Goal: Information Seeking & Learning: Compare options

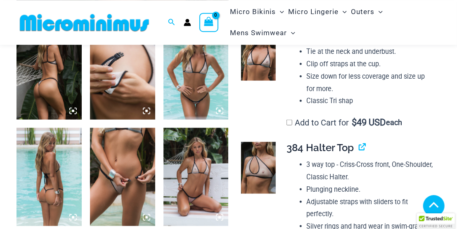
scroll to position [301, 0]
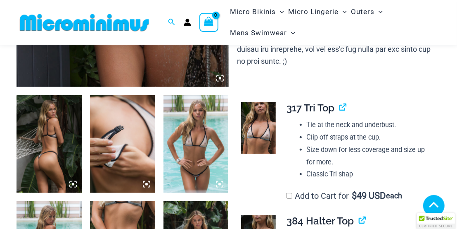
click at [59, 134] on img at bounding box center [49, 144] width 65 height 98
click at [35, 136] on img at bounding box center [49, 144] width 65 height 98
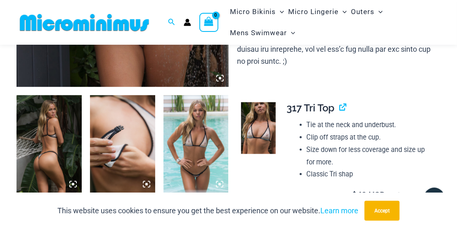
click at [39, 136] on img at bounding box center [49, 144] width 65 height 98
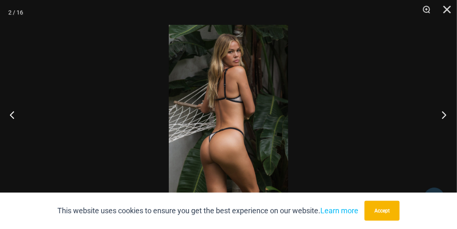
click at [445, 114] on button "Next" at bounding box center [441, 114] width 31 height 41
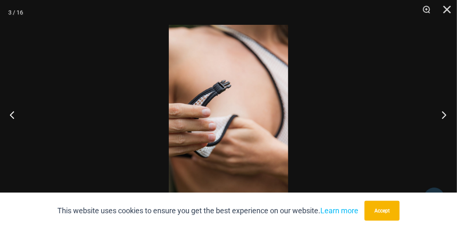
click at [444, 112] on button "Next" at bounding box center [441, 114] width 31 height 41
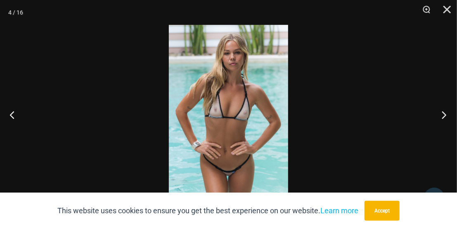
click at [437, 111] on button "Next" at bounding box center [441, 114] width 31 height 41
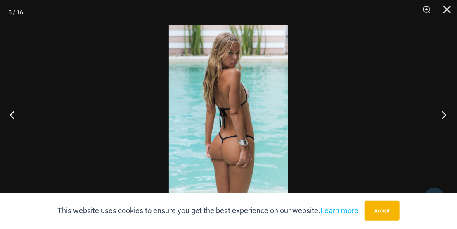
click at [441, 114] on button "Next" at bounding box center [441, 114] width 31 height 41
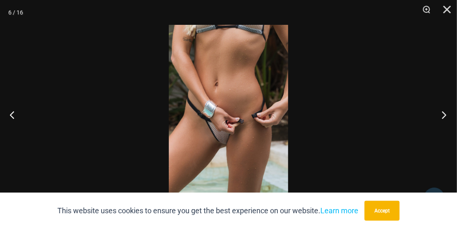
click at [448, 112] on button "Next" at bounding box center [441, 114] width 31 height 41
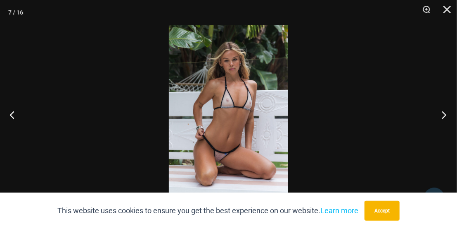
click at [444, 110] on button "Next" at bounding box center [441, 114] width 31 height 41
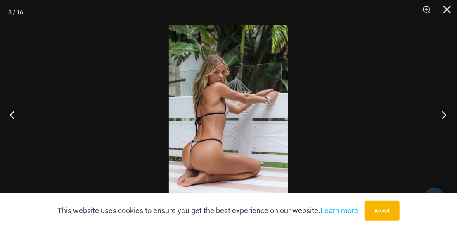
click at [444, 115] on button "Next" at bounding box center [441, 114] width 31 height 41
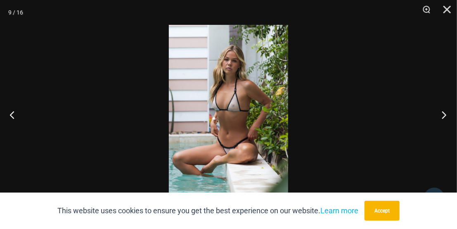
click at [441, 112] on button "Next" at bounding box center [441, 114] width 31 height 41
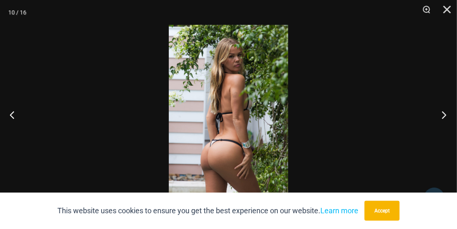
click at [444, 113] on button "Next" at bounding box center [441, 114] width 31 height 41
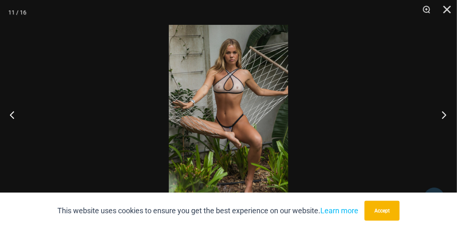
click at [443, 114] on button "Next" at bounding box center [441, 114] width 31 height 41
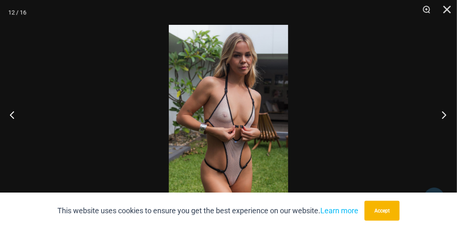
click at [442, 115] on button "Next" at bounding box center [441, 114] width 31 height 41
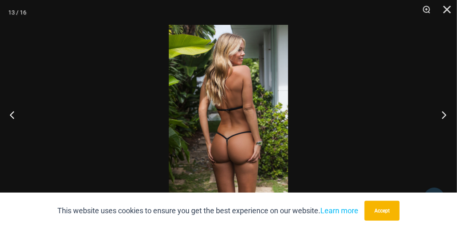
click at [445, 114] on button "Next" at bounding box center [441, 114] width 31 height 41
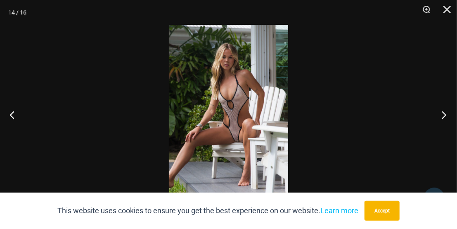
click at [442, 115] on button "Next" at bounding box center [441, 114] width 31 height 41
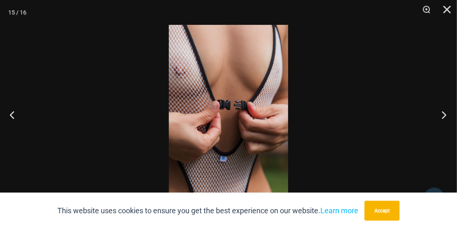
click at [442, 114] on button "Next" at bounding box center [441, 114] width 31 height 41
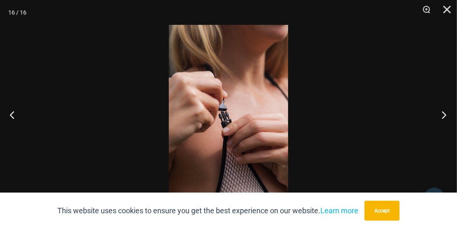
click at [442, 114] on button "Next" at bounding box center [441, 114] width 31 height 41
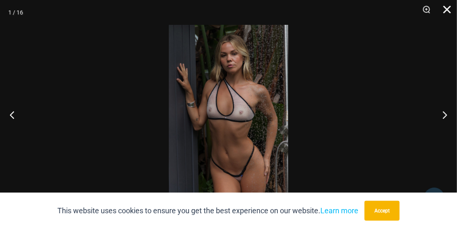
click at [447, 11] on button "Close" at bounding box center [444, 12] width 21 height 25
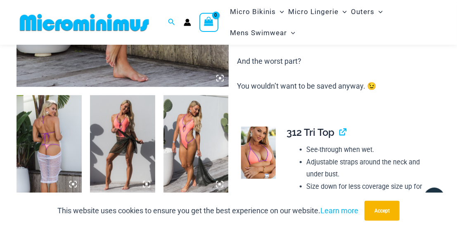
click at [45, 137] on img at bounding box center [49, 144] width 65 height 98
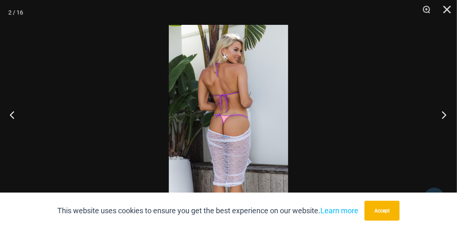
click at [441, 114] on button "Next" at bounding box center [441, 114] width 31 height 41
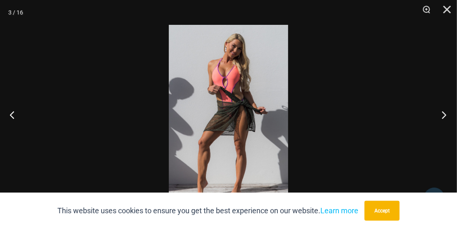
click at [435, 114] on button "Next" at bounding box center [441, 114] width 31 height 41
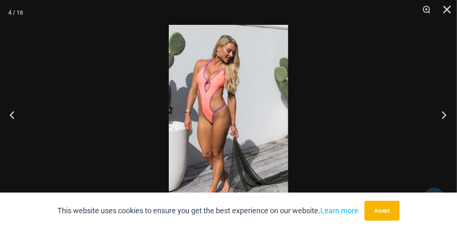
click at [438, 110] on button "Next" at bounding box center [441, 114] width 31 height 41
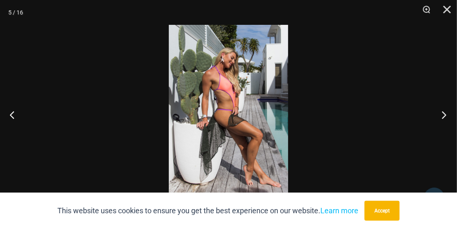
click at [432, 121] on button "Next" at bounding box center [441, 114] width 31 height 41
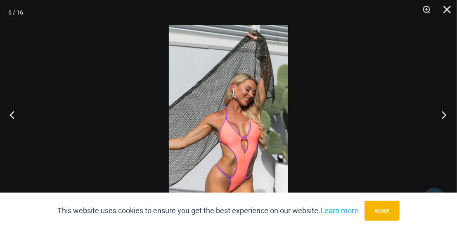
click at [433, 114] on button "Next" at bounding box center [441, 114] width 31 height 41
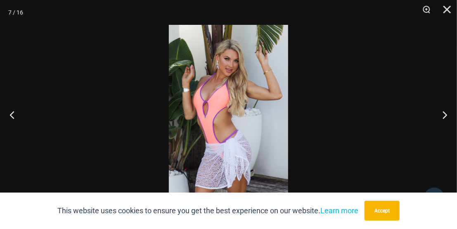
click at [421, 118] on div at bounding box center [228, 114] width 457 height 229
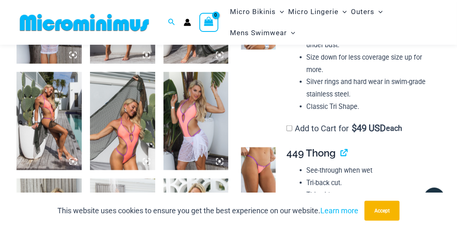
scroll to position [516, 0]
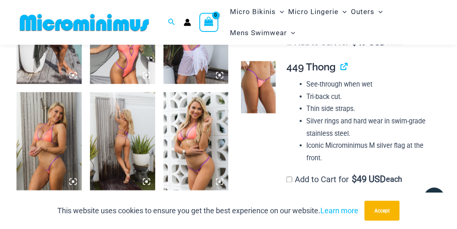
click at [57, 136] on img at bounding box center [49, 141] width 65 height 98
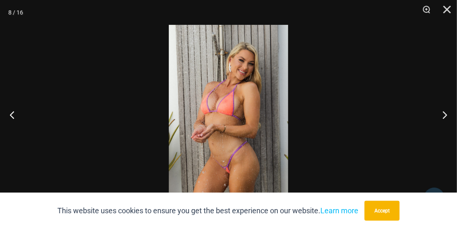
click at [422, 114] on div at bounding box center [228, 114] width 457 height 229
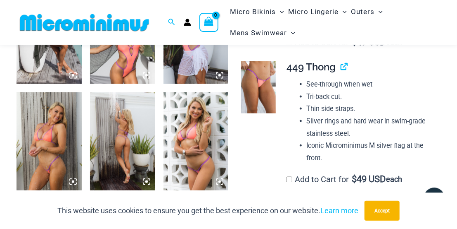
click at [126, 141] on img at bounding box center [122, 141] width 65 height 98
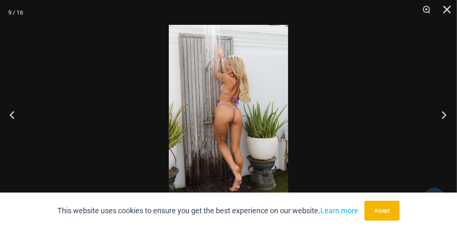
click at [445, 112] on button "Next" at bounding box center [441, 114] width 31 height 41
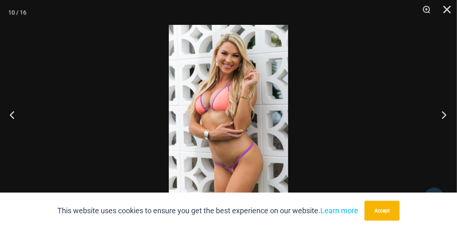
click at [445, 108] on button "Next" at bounding box center [441, 114] width 31 height 41
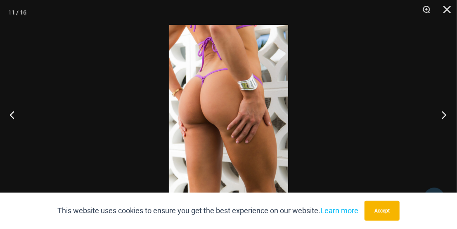
click at [445, 108] on button "Next" at bounding box center [441, 114] width 31 height 41
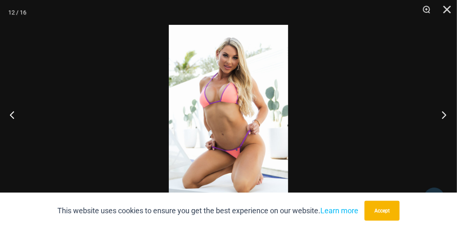
click at [442, 114] on button "Next" at bounding box center [441, 114] width 31 height 41
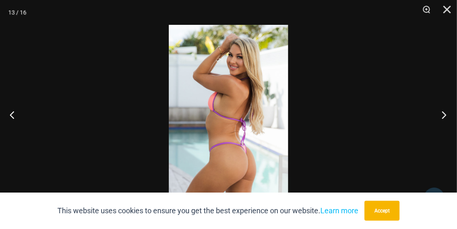
click at [450, 115] on button "Next" at bounding box center [441, 114] width 31 height 41
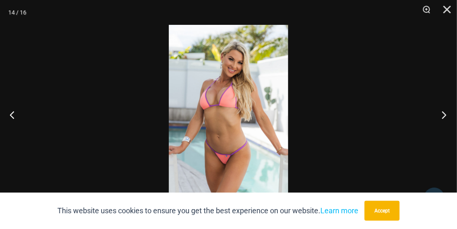
click at [441, 116] on button "Next" at bounding box center [441, 114] width 31 height 41
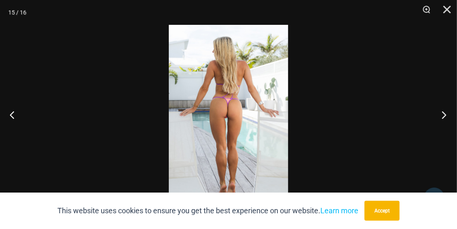
click at [441, 116] on button "Next" at bounding box center [441, 114] width 31 height 41
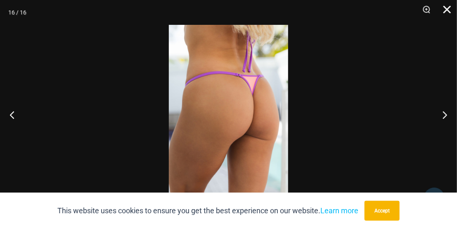
click at [450, 12] on button "Close" at bounding box center [444, 12] width 21 height 25
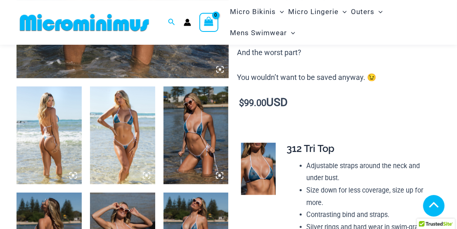
scroll to position [295, 0]
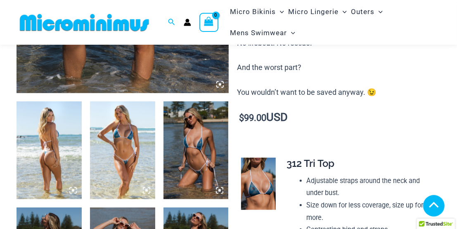
click at [56, 136] on img at bounding box center [49, 150] width 65 height 98
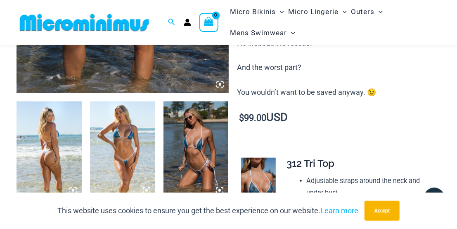
click at [44, 142] on img at bounding box center [49, 150] width 65 height 98
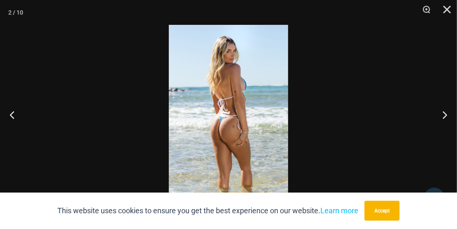
click at [420, 122] on div at bounding box center [228, 114] width 457 height 229
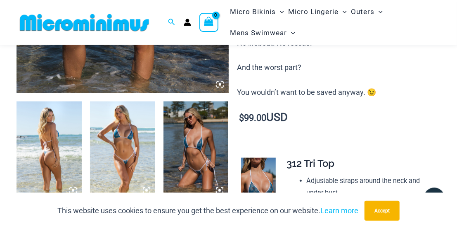
click at [128, 137] on img at bounding box center [122, 150] width 65 height 98
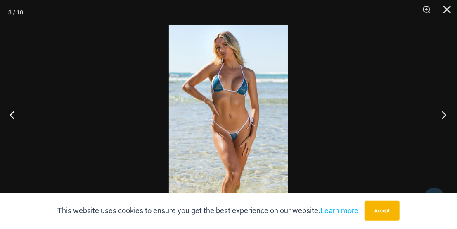
click at [443, 114] on button "Next" at bounding box center [441, 114] width 31 height 41
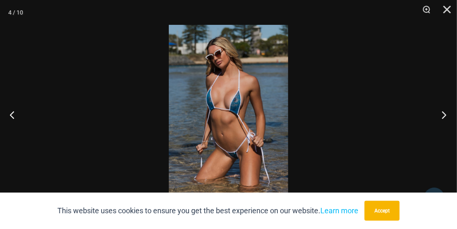
click at [447, 112] on button "Next" at bounding box center [441, 114] width 31 height 41
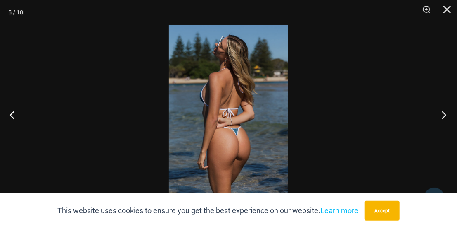
click at [445, 114] on button "Next" at bounding box center [441, 114] width 31 height 41
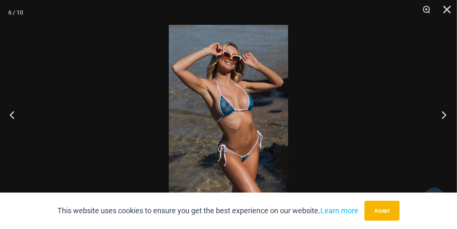
click at [443, 110] on button "Next" at bounding box center [441, 114] width 31 height 41
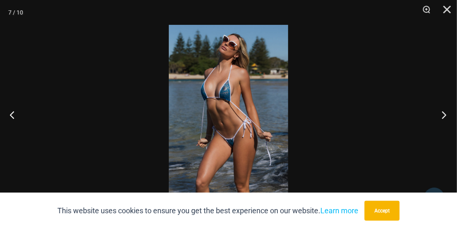
click at [442, 114] on button "Next" at bounding box center [441, 114] width 31 height 41
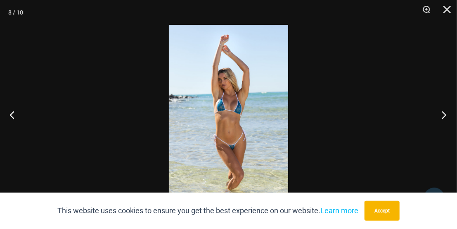
click at [446, 112] on button "Next" at bounding box center [441, 114] width 31 height 41
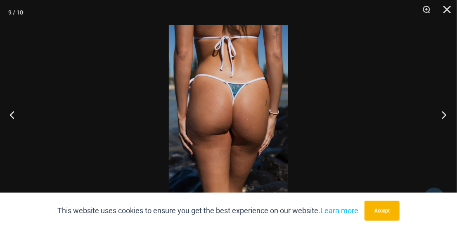
click at [442, 113] on button "Next" at bounding box center [441, 114] width 31 height 41
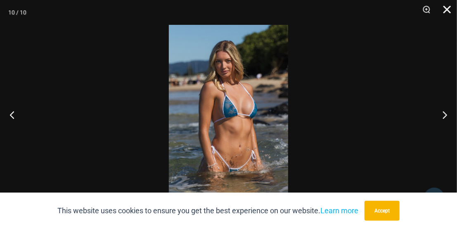
click at [446, 9] on button "Close" at bounding box center [444, 12] width 21 height 25
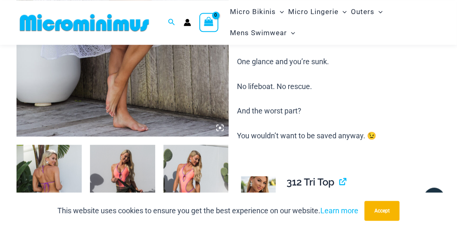
scroll to position [301, 0]
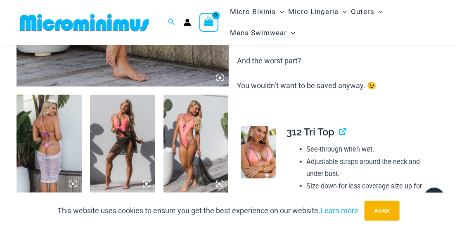
click at [55, 144] on img at bounding box center [49, 144] width 65 height 98
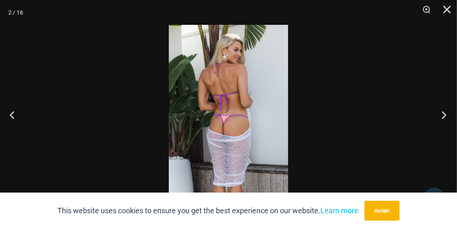
click at [443, 113] on button "Next" at bounding box center [441, 114] width 31 height 41
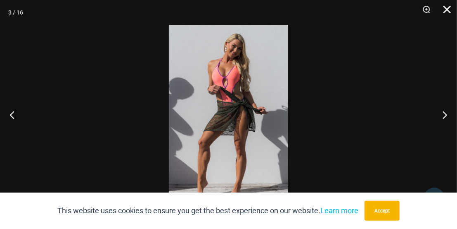
click at [447, 9] on button "Close" at bounding box center [444, 12] width 21 height 25
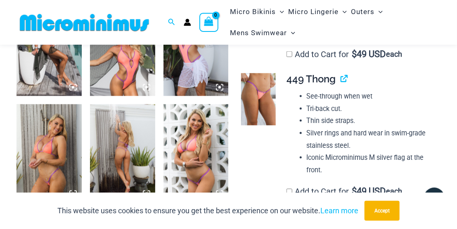
scroll to position [516, 0]
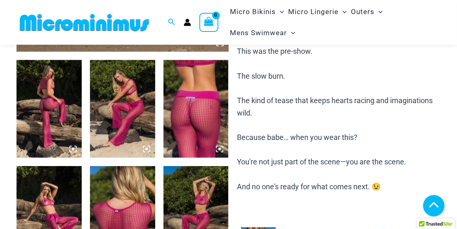
scroll to position [336, 0]
click at [63, 95] on img at bounding box center [49, 109] width 65 height 98
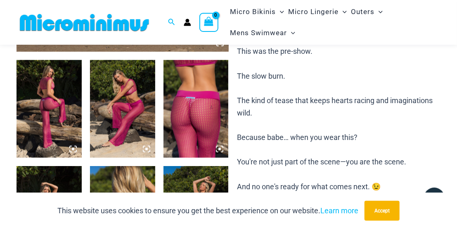
click at [43, 105] on img at bounding box center [49, 109] width 65 height 98
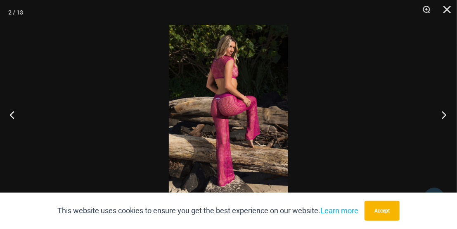
click at [436, 114] on button "Next" at bounding box center [441, 114] width 31 height 41
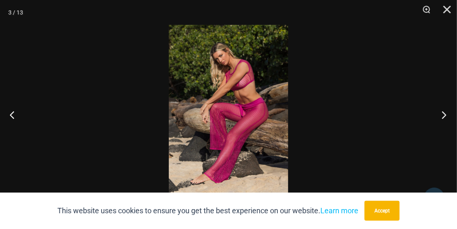
click at [437, 114] on button "Next" at bounding box center [441, 114] width 31 height 41
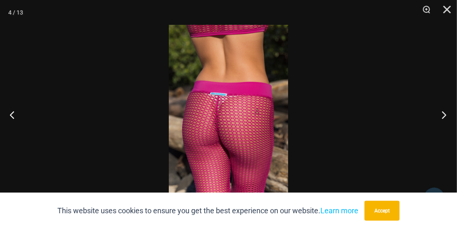
click at [430, 112] on button "Next" at bounding box center [441, 114] width 31 height 41
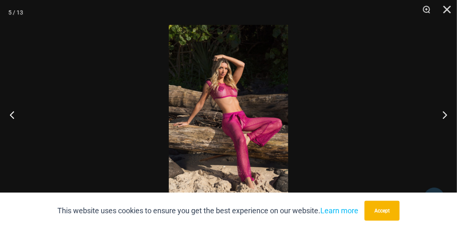
click at [405, 118] on div at bounding box center [228, 114] width 457 height 229
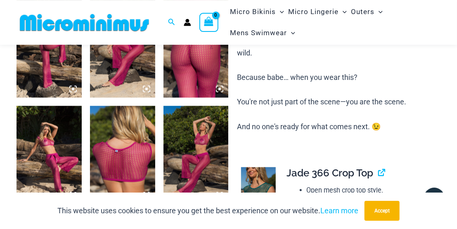
scroll to position [465, 0]
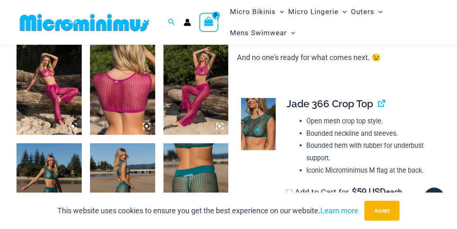
click at [197, 94] on img at bounding box center [196, 86] width 65 height 98
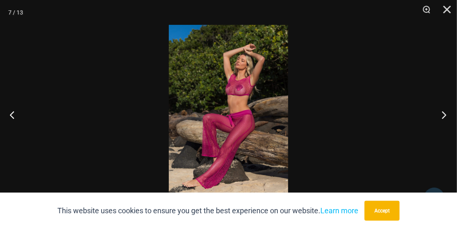
click at [432, 117] on button "Next" at bounding box center [441, 114] width 31 height 41
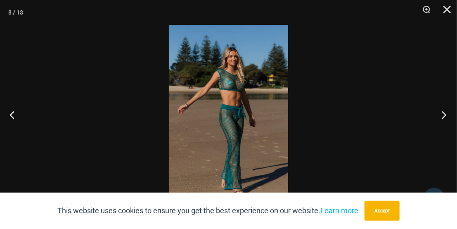
click at [431, 114] on button "Next" at bounding box center [441, 114] width 31 height 41
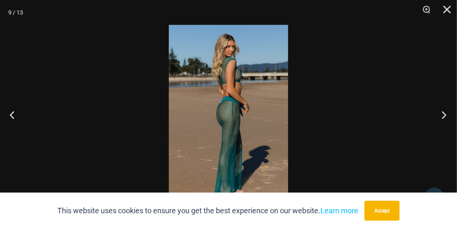
click at [443, 110] on button "Next" at bounding box center [441, 114] width 31 height 41
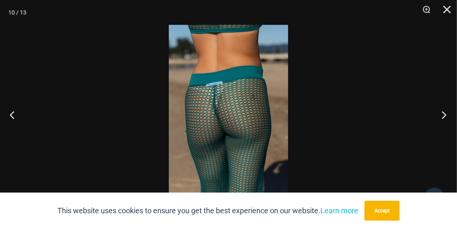
click at [444, 112] on button "Next" at bounding box center [441, 114] width 31 height 41
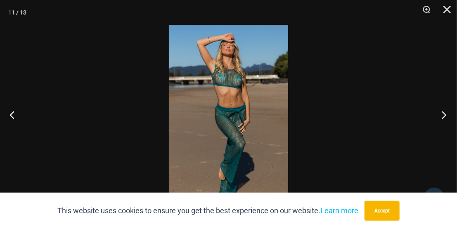
click at [429, 127] on button "Next" at bounding box center [441, 114] width 31 height 41
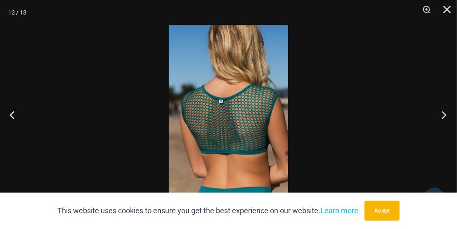
click at [443, 119] on button "Next" at bounding box center [441, 114] width 31 height 41
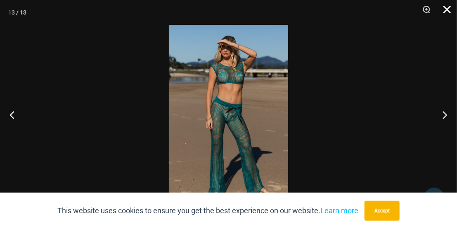
click at [448, 10] on button "Close" at bounding box center [444, 12] width 21 height 25
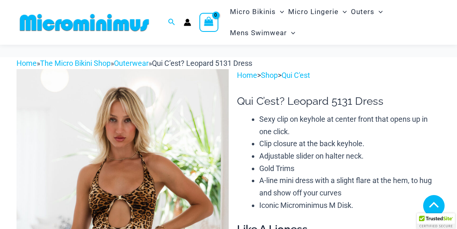
scroll to position [215, 0]
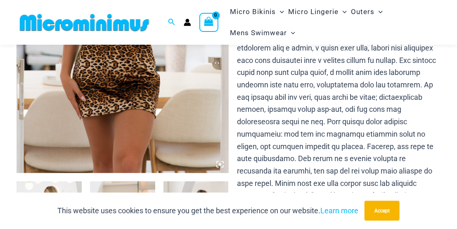
click at [121, 90] on img at bounding box center [123, 13] width 212 height 318
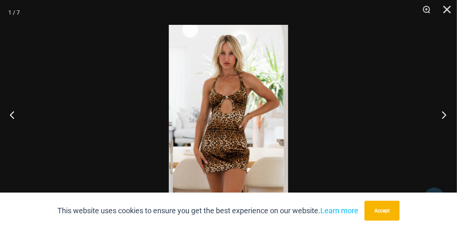
click at [443, 111] on button "Next" at bounding box center [441, 114] width 31 height 41
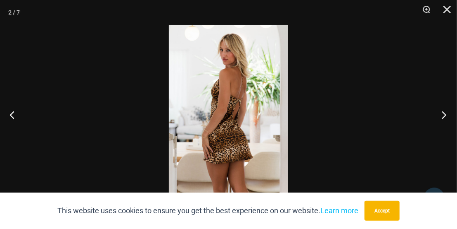
click at [434, 116] on button "Next" at bounding box center [441, 114] width 31 height 41
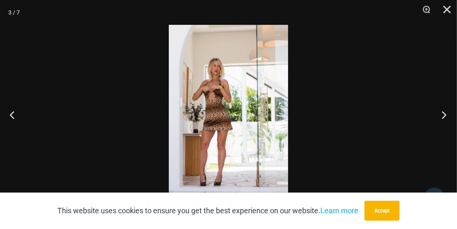
click at [435, 116] on button "Next" at bounding box center [441, 114] width 31 height 41
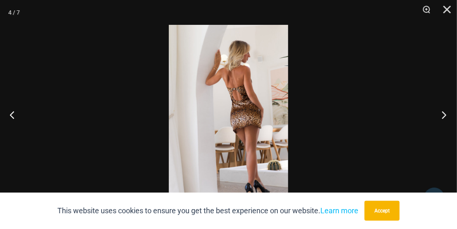
click at [429, 122] on button "Next" at bounding box center [441, 114] width 31 height 41
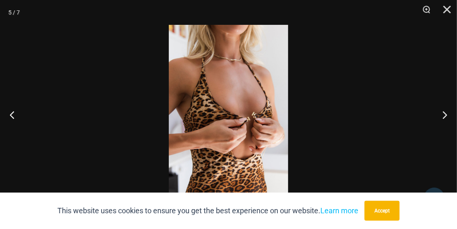
click at [414, 132] on div at bounding box center [228, 114] width 457 height 229
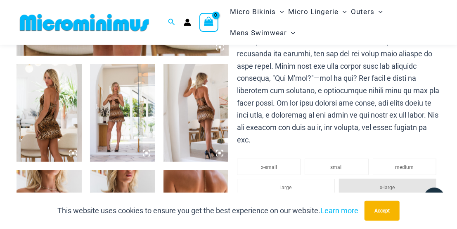
scroll to position [258, 0]
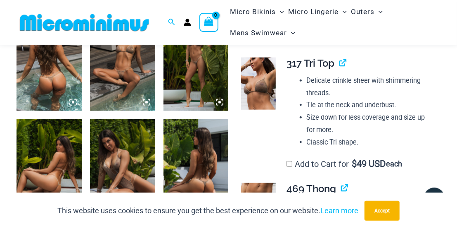
scroll to position [340, 0]
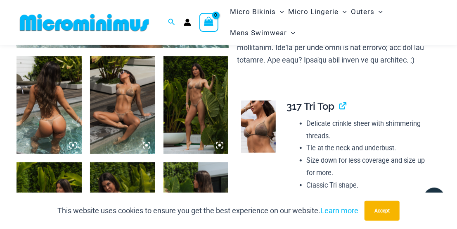
click at [67, 105] on img at bounding box center [49, 105] width 65 height 98
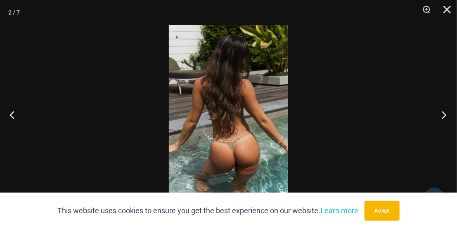
click at [427, 119] on button "Next" at bounding box center [441, 114] width 31 height 41
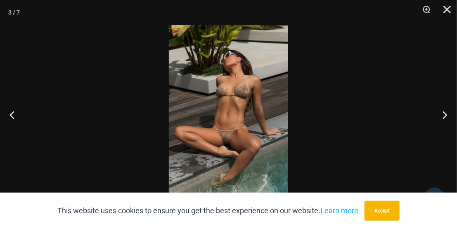
click at [405, 124] on div at bounding box center [228, 114] width 457 height 229
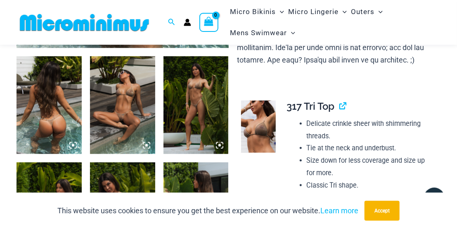
click at [204, 104] on img at bounding box center [196, 105] width 65 height 98
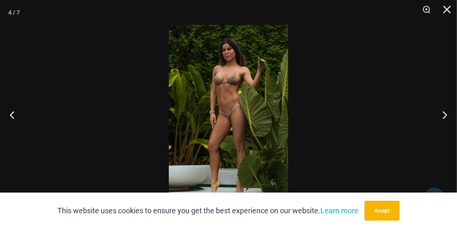
click at [408, 117] on div at bounding box center [228, 114] width 457 height 229
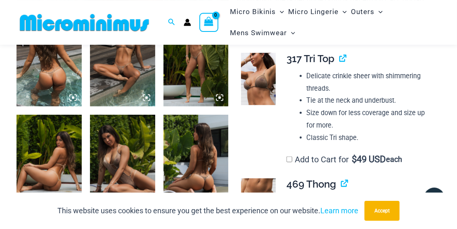
scroll to position [426, 0]
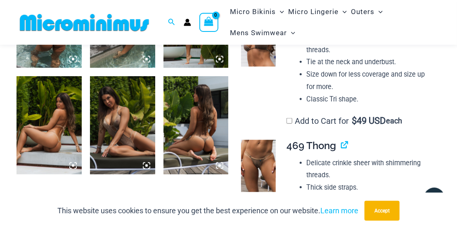
click at [67, 121] on img at bounding box center [49, 125] width 65 height 98
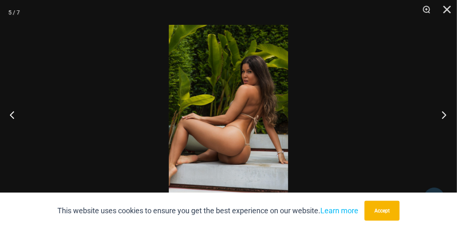
click at [433, 118] on button "Next" at bounding box center [441, 114] width 31 height 41
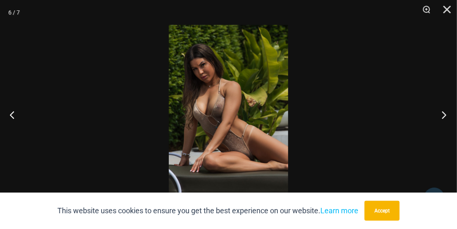
click at [438, 120] on button "Next" at bounding box center [441, 114] width 31 height 41
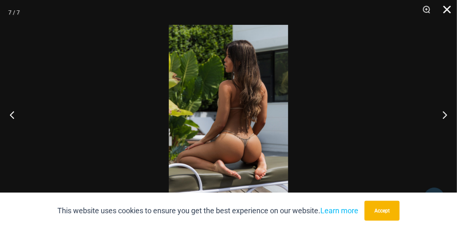
click at [450, 11] on button "Close" at bounding box center [444, 12] width 21 height 25
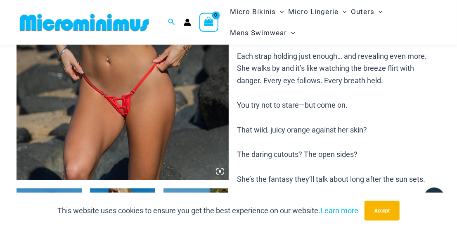
scroll to position [295, 0]
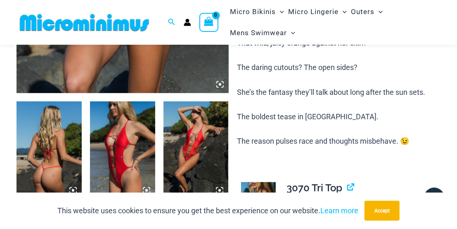
click at [49, 143] on img at bounding box center [49, 150] width 65 height 98
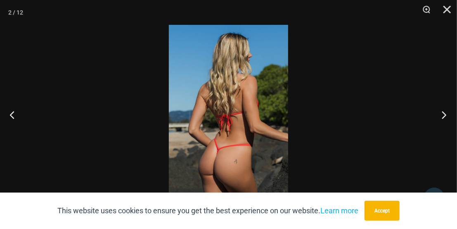
click at [441, 116] on button "Next" at bounding box center [441, 114] width 31 height 41
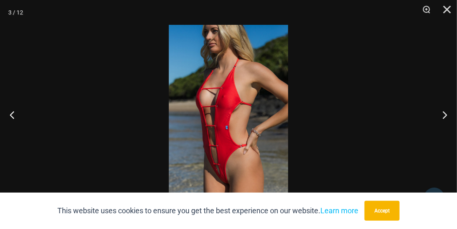
click at [422, 123] on div at bounding box center [228, 114] width 457 height 229
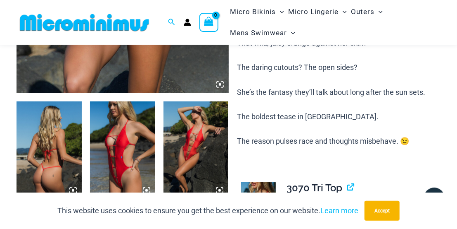
click at [206, 134] on img at bounding box center [196, 150] width 65 height 98
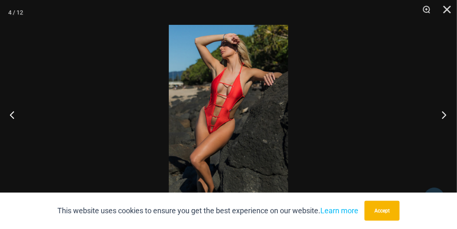
click at [447, 110] on button "Next" at bounding box center [441, 114] width 31 height 41
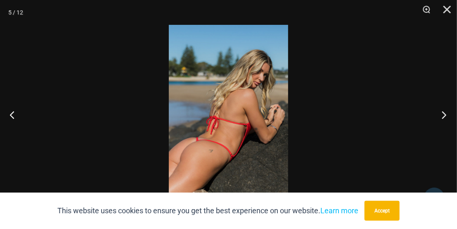
click at [439, 113] on button "Next" at bounding box center [441, 114] width 31 height 41
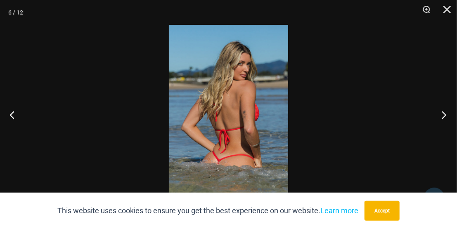
click at [440, 114] on button "Next" at bounding box center [441, 114] width 31 height 41
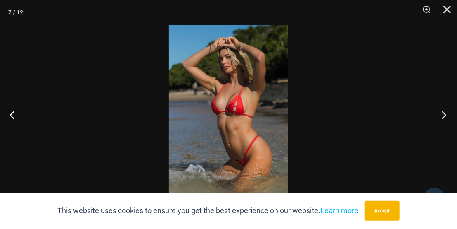
click at [443, 112] on button "Next" at bounding box center [441, 114] width 31 height 41
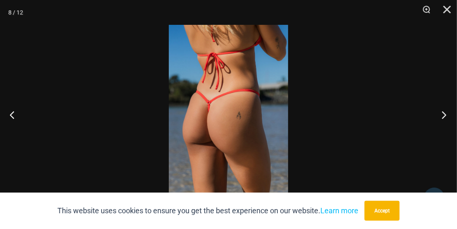
click at [444, 112] on button "Next" at bounding box center [441, 114] width 31 height 41
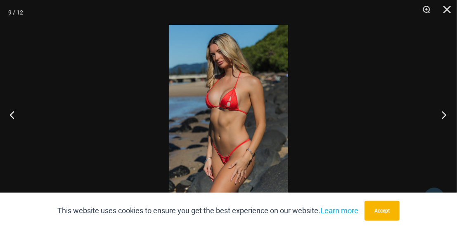
click at [438, 111] on button "Next" at bounding box center [441, 114] width 31 height 41
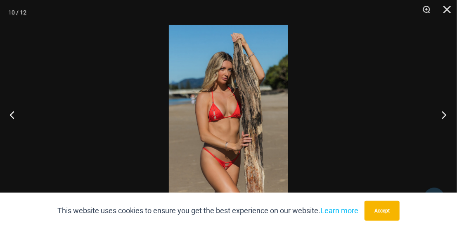
click at [440, 114] on button "Next" at bounding box center [441, 114] width 31 height 41
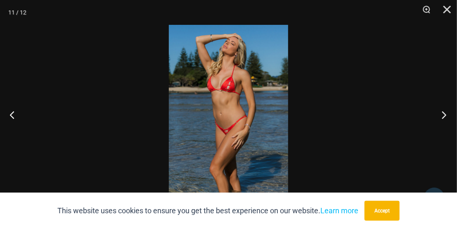
click at [441, 109] on button "Next" at bounding box center [441, 114] width 31 height 41
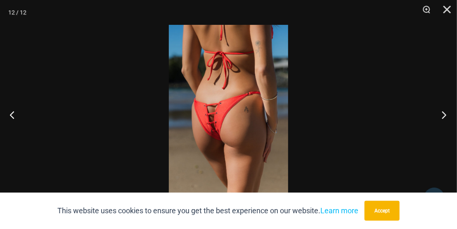
click at [448, 110] on button "Next" at bounding box center [441, 114] width 31 height 41
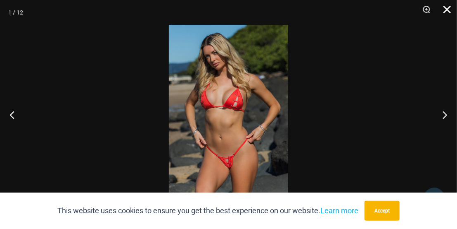
click at [446, 9] on button "Close" at bounding box center [444, 12] width 21 height 25
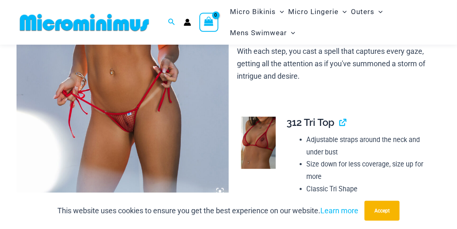
scroll to position [301, 0]
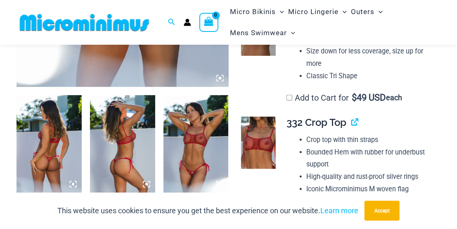
click at [75, 138] on img at bounding box center [49, 144] width 65 height 98
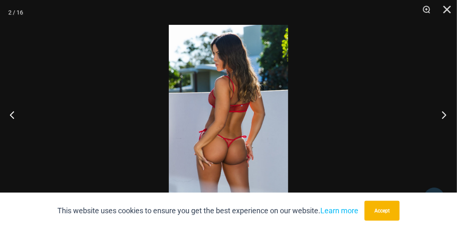
click at [451, 111] on button "Next" at bounding box center [441, 114] width 31 height 41
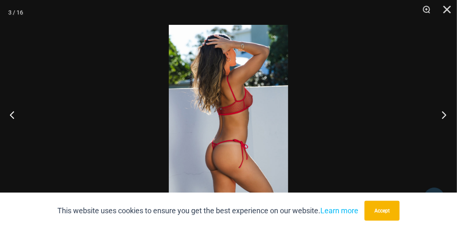
click at [439, 119] on button "Next" at bounding box center [441, 114] width 31 height 41
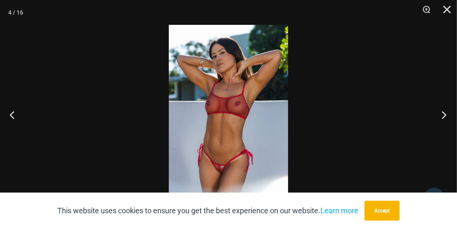
click at [440, 117] on button "Next" at bounding box center [441, 114] width 31 height 41
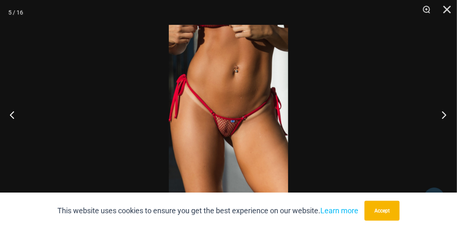
click at [441, 113] on button "Next" at bounding box center [441, 114] width 31 height 41
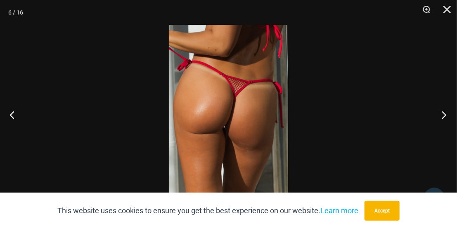
click at [434, 114] on button "Next" at bounding box center [441, 114] width 31 height 41
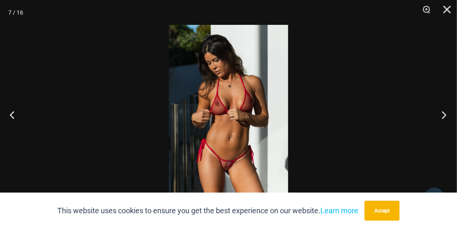
click at [439, 116] on button "Next" at bounding box center [441, 114] width 31 height 41
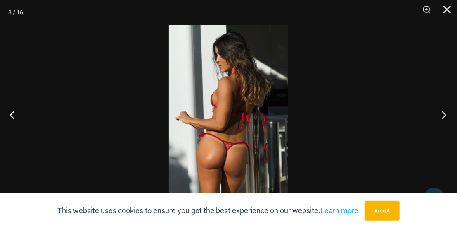
click at [438, 116] on button "Next" at bounding box center [441, 114] width 31 height 41
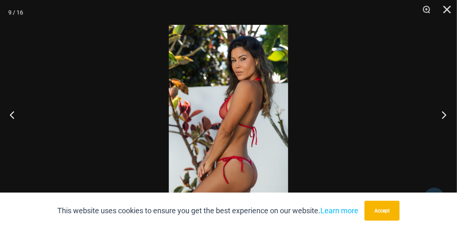
click at [433, 113] on button "Next" at bounding box center [441, 114] width 31 height 41
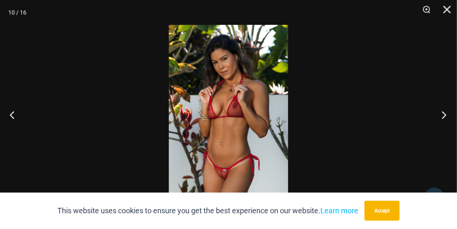
click at [438, 110] on button "Next" at bounding box center [441, 114] width 31 height 41
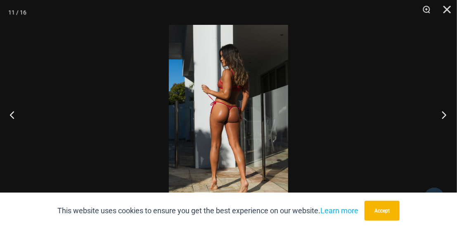
click at [444, 124] on button "Next" at bounding box center [441, 114] width 31 height 41
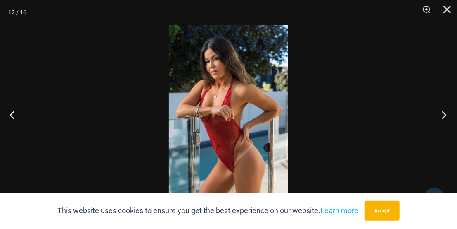
click at [436, 125] on button "Next" at bounding box center [441, 114] width 31 height 41
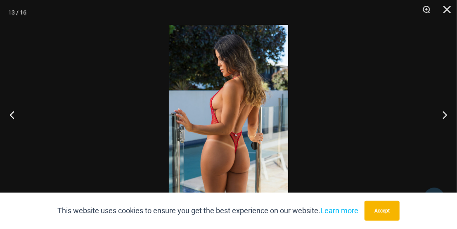
click at [425, 114] on div at bounding box center [228, 114] width 457 height 229
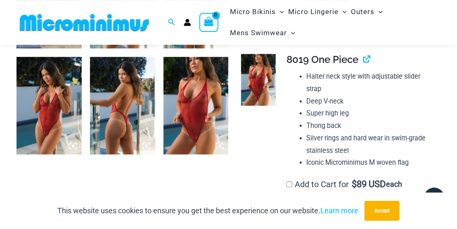
scroll to position [774, 0]
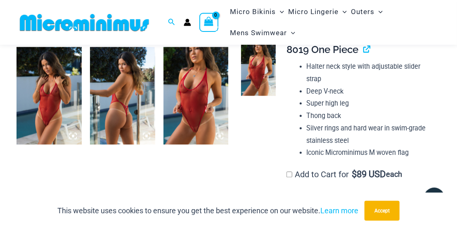
click at [58, 88] on img at bounding box center [49, 96] width 65 height 98
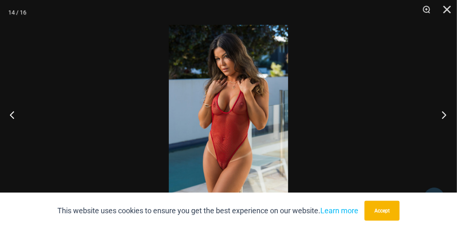
click at [429, 114] on button "Next" at bounding box center [441, 114] width 31 height 41
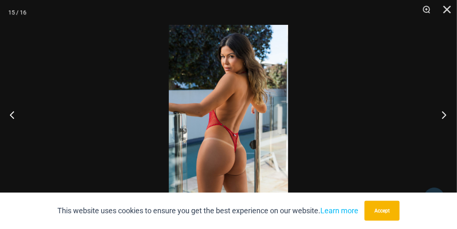
click at [445, 126] on button "Next" at bounding box center [441, 114] width 31 height 41
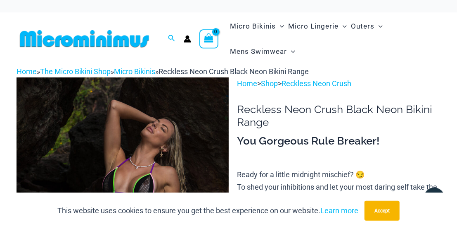
click at [262, 226] on div "This website uses cookies to ensure you get the best experience on our website.…" at bounding box center [228, 210] width 457 height 36
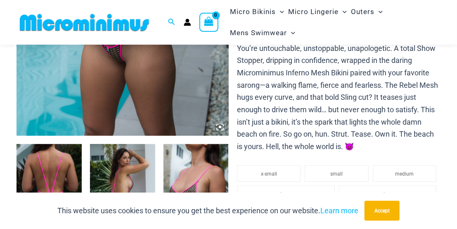
scroll to position [294, 0]
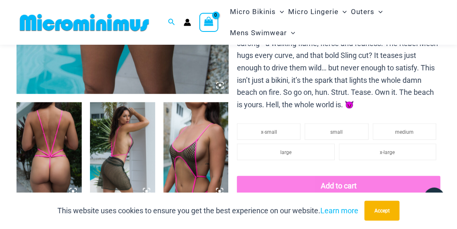
click at [57, 156] on img at bounding box center [49, 151] width 65 height 98
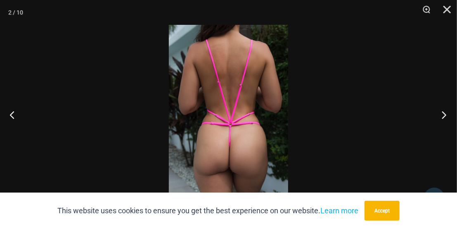
click at [442, 113] on button "Next" at bounding box center [441, 114] width 31 height 41
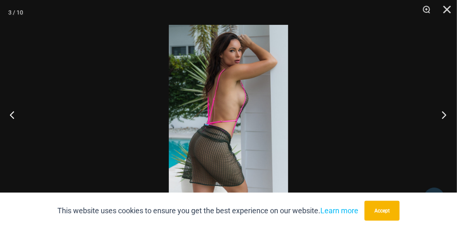
click at [443, 114] on button "Next" at bounding box center [441, 114] width 31 height 41
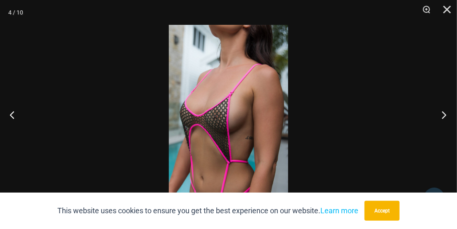
click at [445, 114] on button "Next" at bounding box center [441, 114] width 31 height 41
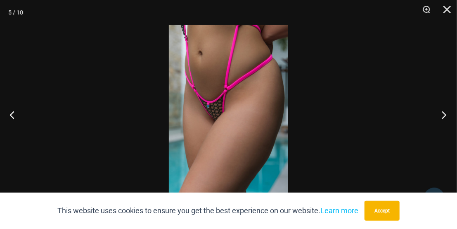
click at [445, 112] on button "Next" at bounding box center [441, 114] width 31 height 41
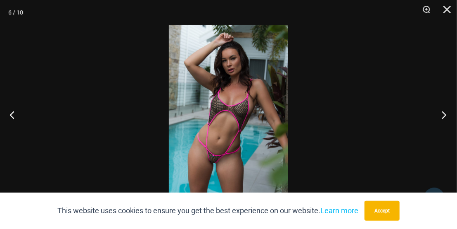
click at [438, 111] on button "Next" at bounding box center [441, 114] width 31 height 41
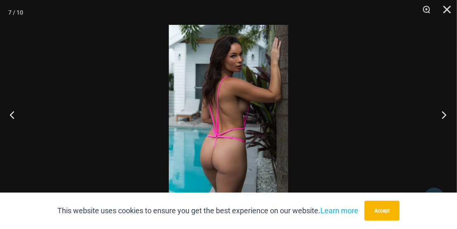
click at [447, 114] on button "Next" at bounding box center [441, 114] width 31 height 41
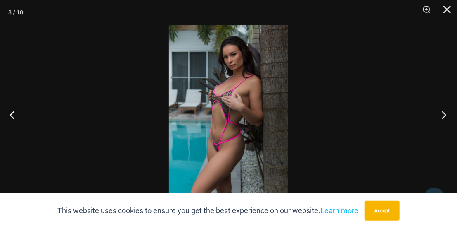
click at [438, 118] on button "Next" at bounding box center [441, 114] width 31 height 41
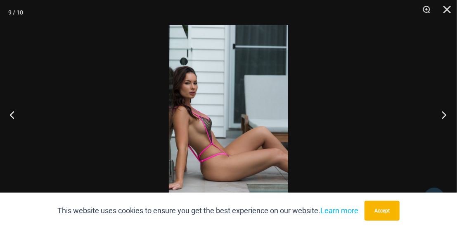
click at [431, 112] on button "Next" at bounding box center [441, 114] width 31 height 41
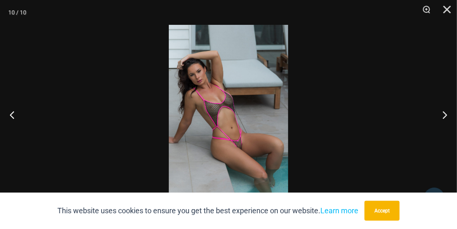
click at [420, 117] on div at bounding box center [228, 114] width 457 height 229
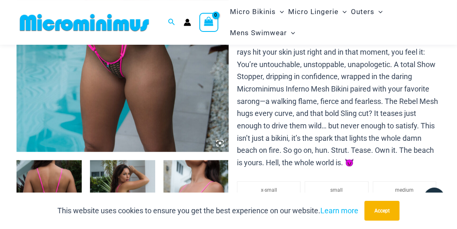
scroll to position [251, 0]
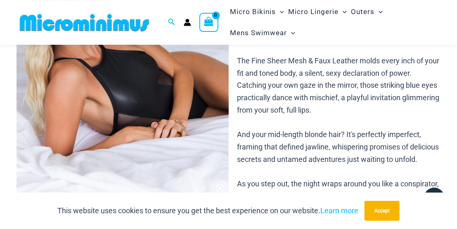
scroll to position [252, 0]
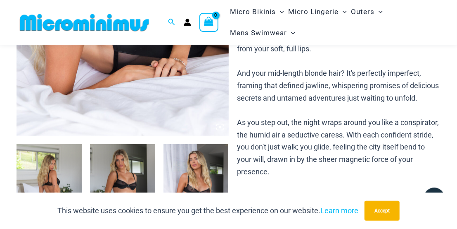
click at [78, 162] on img at bounding box center [49, 193] width 65 height 98
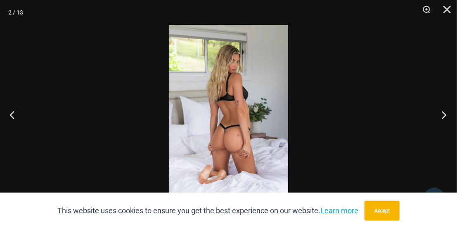
click at [432, 119] on button "Next" at bounding box center [441, 114] width 31 height 41
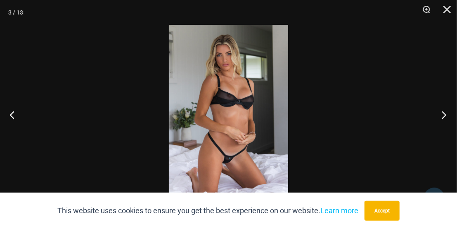
click at [442, 124] on button "Next" at bounding box center [441, 114] width 31 height 41
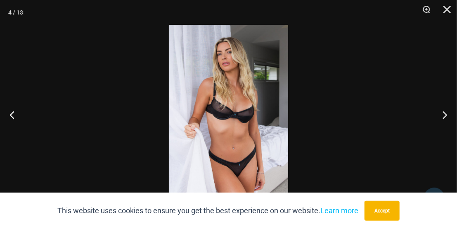
drag, startPoint x: 254, startPoint y: 86, endPoint x: 255, endPoint y: 91, distance: 5.8
click at [418, 120] on div at bounding box center [228, 114] width 457 height 229
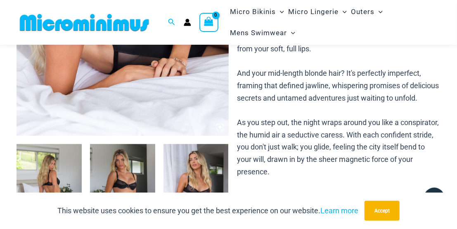
scroll to position [381, 0]
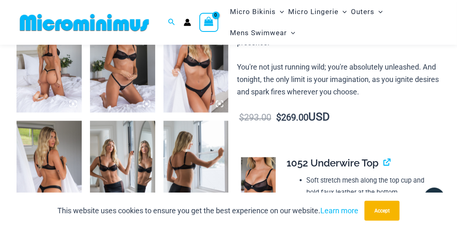
click at [71, 154] on img at bounding box center [49, 170] width 65 height 98
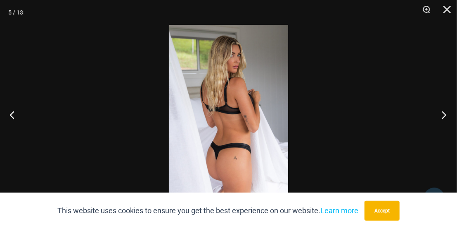
click at [439, 114] on button "Next" at bounding box center [441, 114] width 31 height 41
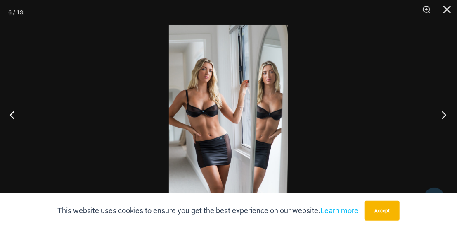
click at [440, 114] on button "Next" at bounding box center [441, 114] width 31 height 41
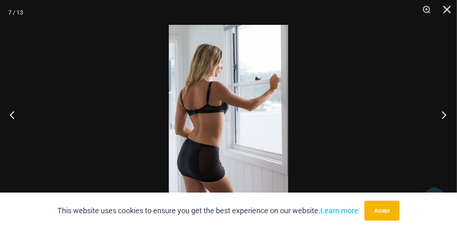
click at [431, 112] on button "Next" at bounding box center [441, 114] width 31 height 41
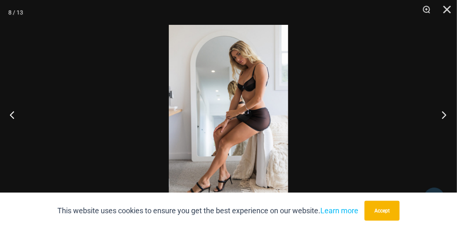
click at [441, 112] on button "Next" at bounding box center [441, 114] width 31 height 41
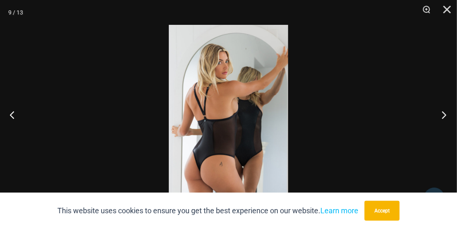
click at [439, 115] on button "Next" at bounding box center [441, 114] width 31 height 41
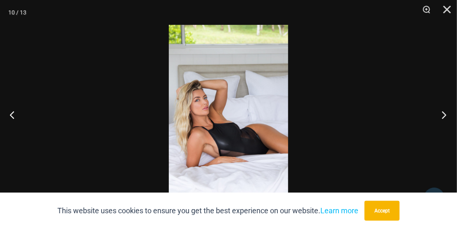
click at [433, 105] on button "Next" at bounding box center [441, 114] width 31 height 41
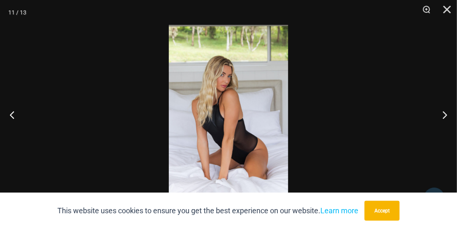
click at [421, 105] on div at bounding box center [228, 114] width 457 height 229
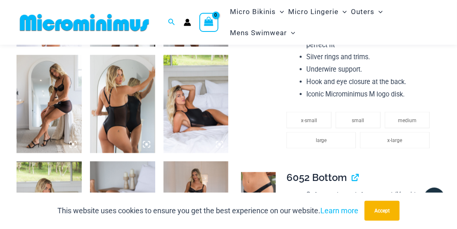
scroll to position [639, 0]
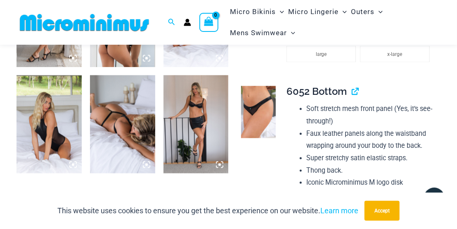
click at [128, 128] on img at bounding box center [122, 124] width 65 height 98
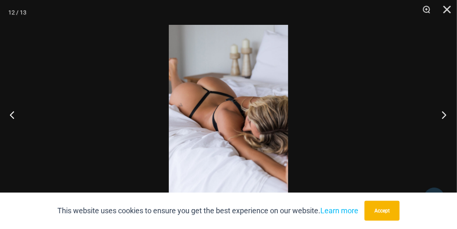
click at [441, 125] on button "Next" at bounding box center [441, 114] width 31 height 41
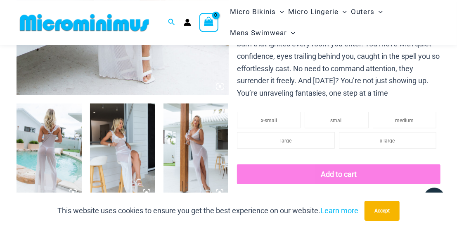
scroll to position [301, 0]
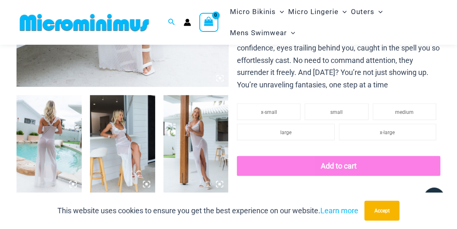
click at [59, 134] on img at bounding box center [49, 144] width 65 height 98
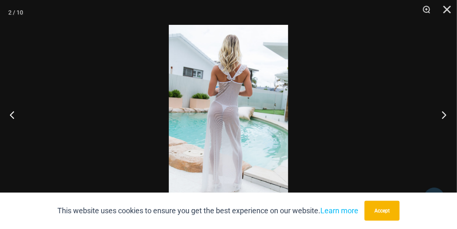
click at [429, 110] on button "Next" at bounding box center [441, 114] width 31 height 41
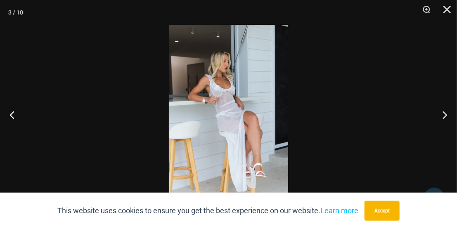
click at [393, 123] on div at bounding box center [228, 114] width 457 height 229
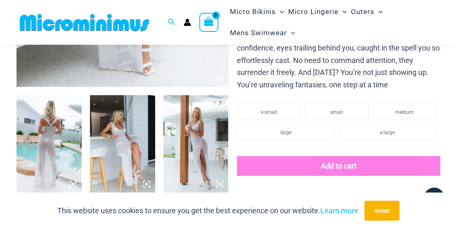
click at [214, 134] on img at bounding box center [196, 144] width 65 height 98
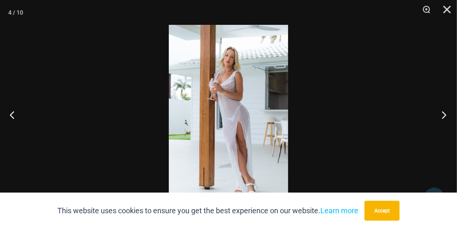
click at [448, 116] on button "Next" at bounding box center [441, 114] width 31 height 41
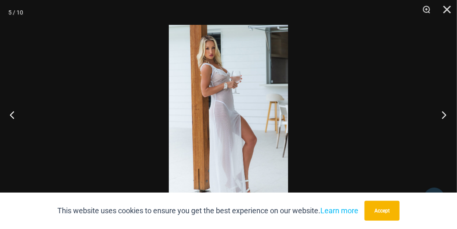
click at [437, 115] on button "Next" at bounding box center [441, 114] width 31 height 41
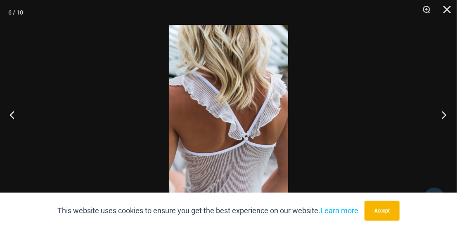
click at [437, 115] on button "Next" at bounding box center [441, 114] width 31 height 41
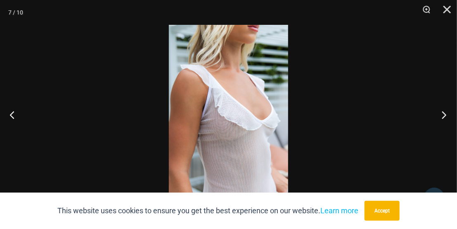
click at [436, 115] on button "Next" at bounding box center [441, 114] width 31 height 41
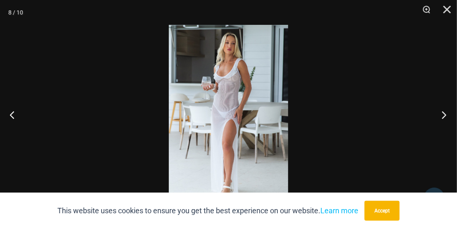
click at [438, 109] on button "Next" at bounding box center [441, 114] width 31 height 41
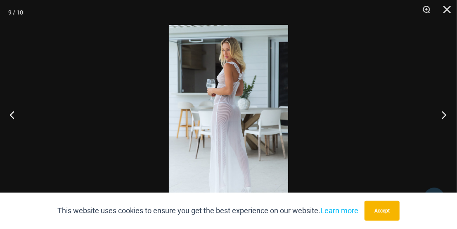
click at [435, 112] on button "Next" at bounding box center [441, 114] width 31 height 41
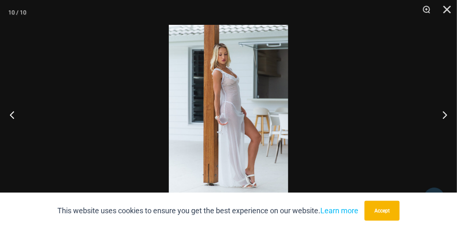
click at [423, 103] on div at bounding box center [228, 114] width 457 height 229
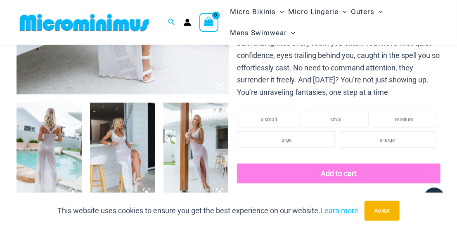
scroll to position [215, 0]
